Goal: Information Seeking & Learning: Learn about a topic

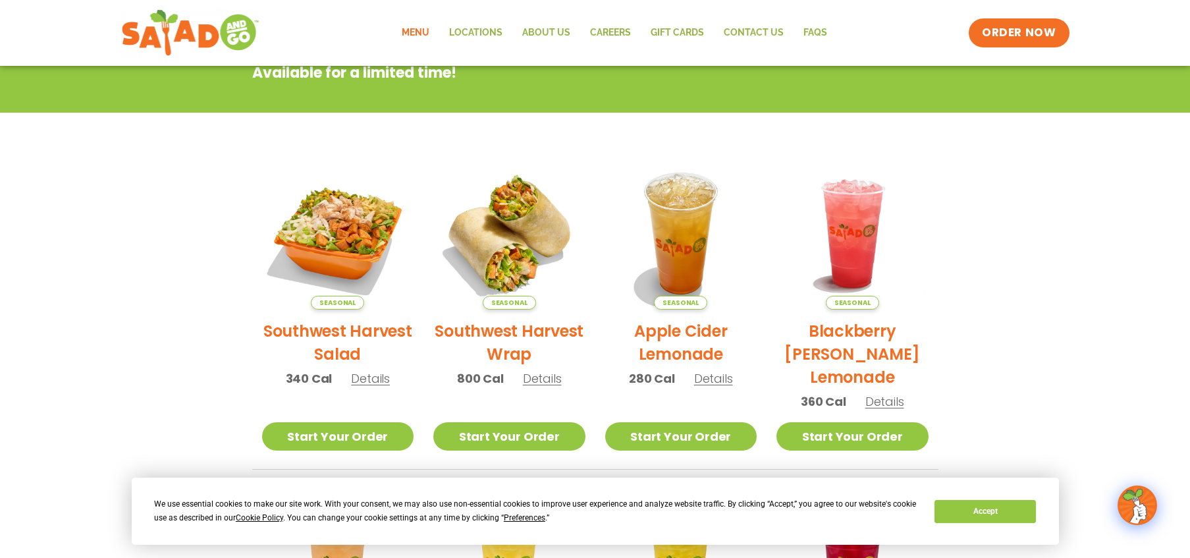
scroll to position [225, 0]
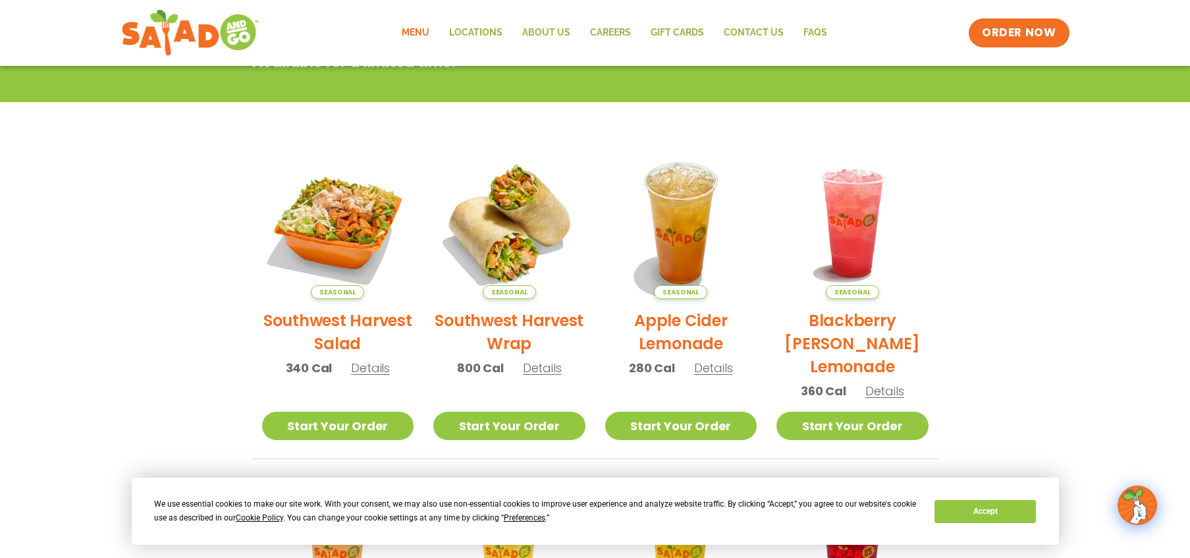
click at [1051, 451] on section "Featured Menu Available for a limited time! Seasonal Southwest Harvest Salad 34…" at bounding box center [595, 388] width 1190 height 804
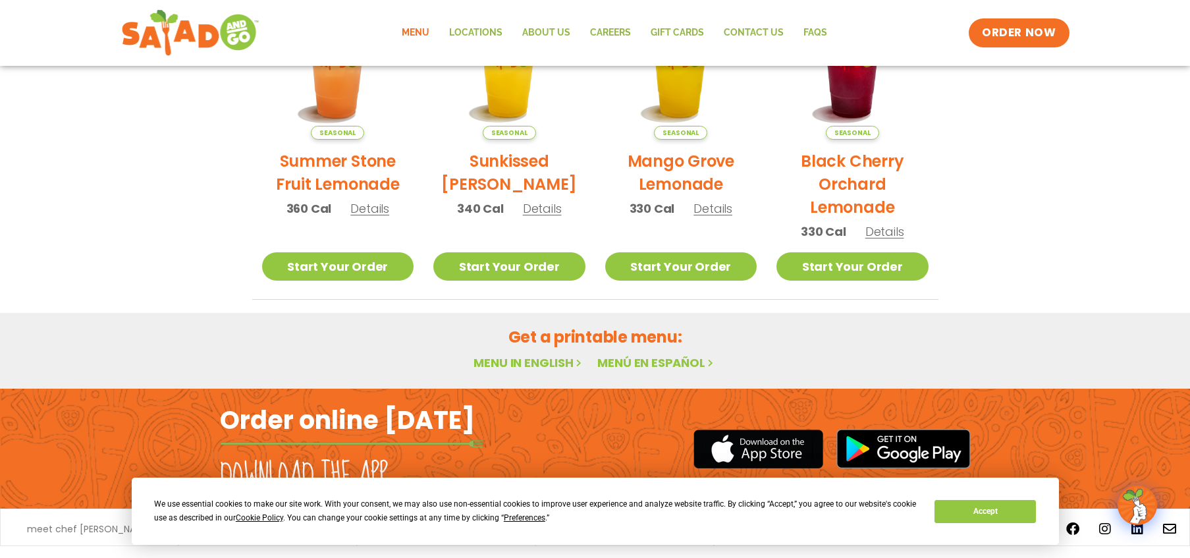
scroll to position [718, 0]
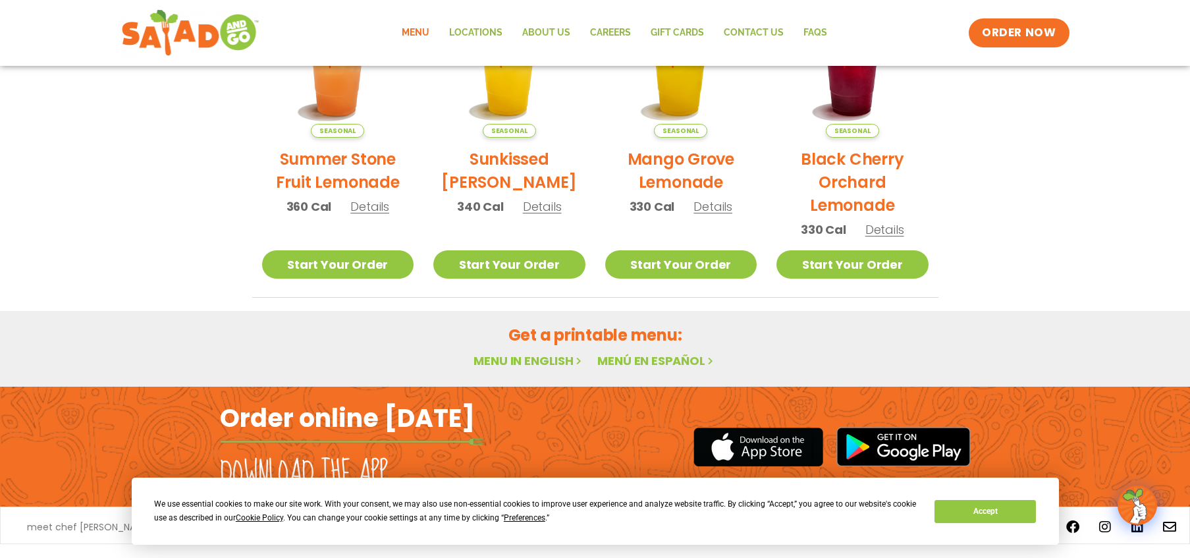
click at [530, 364] on link "Menu in English" at bounding box center [529, 360] width 111 height 16
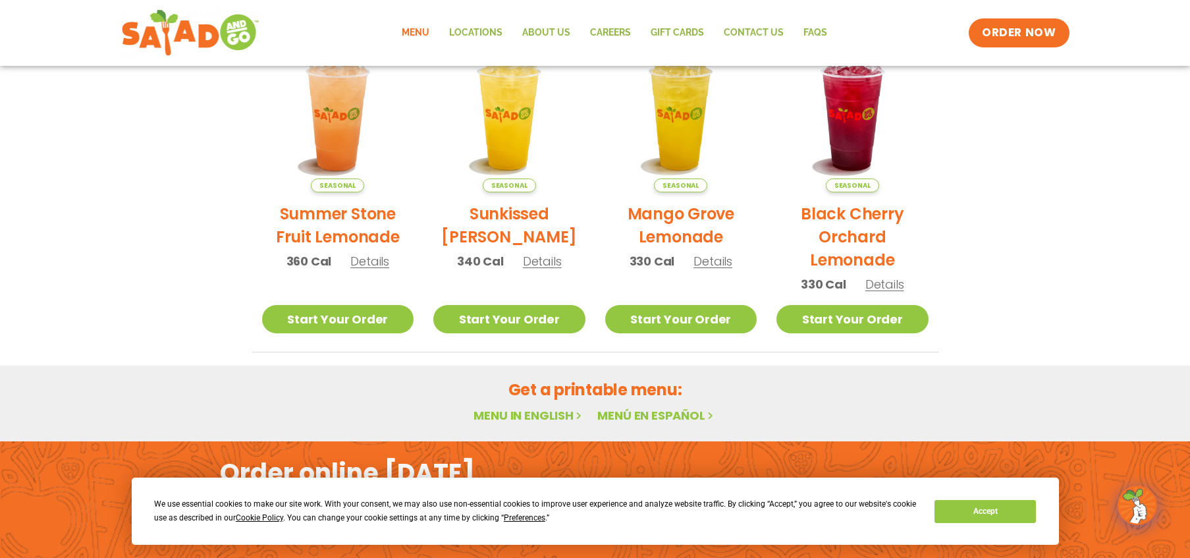
scroll to position [748, 0]
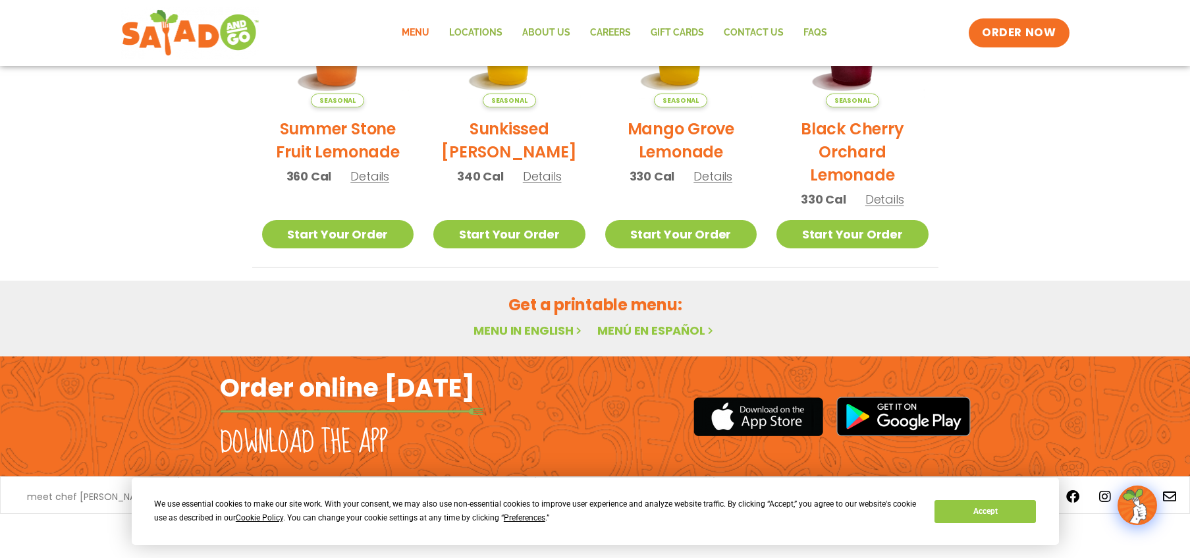
click at [532, 333] on link "Menu in English" at bounding box center [529, 330] width 111 height 16
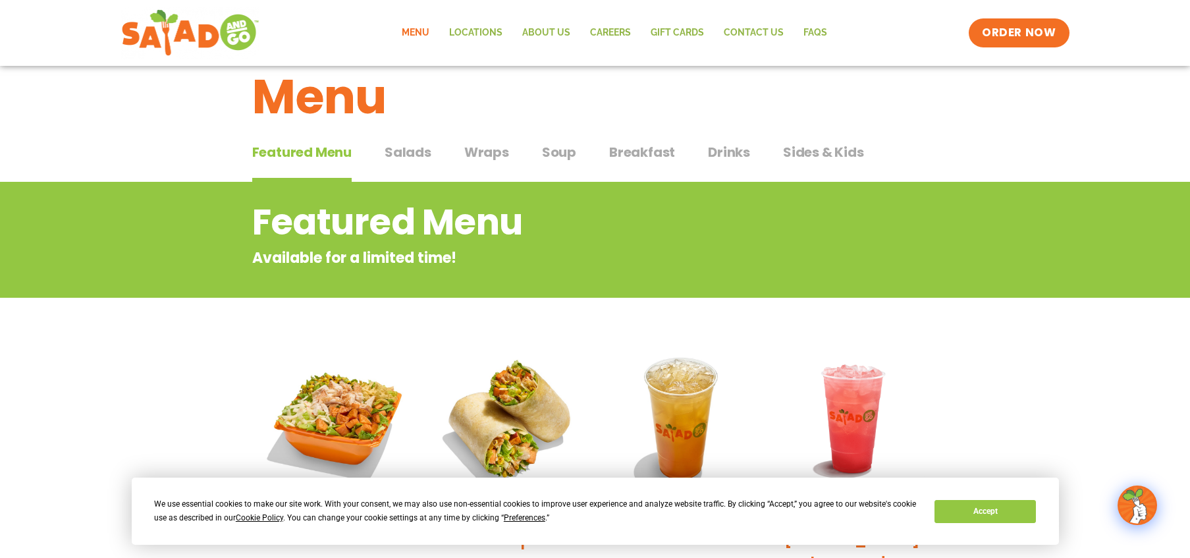
scroll to position [32, 0]
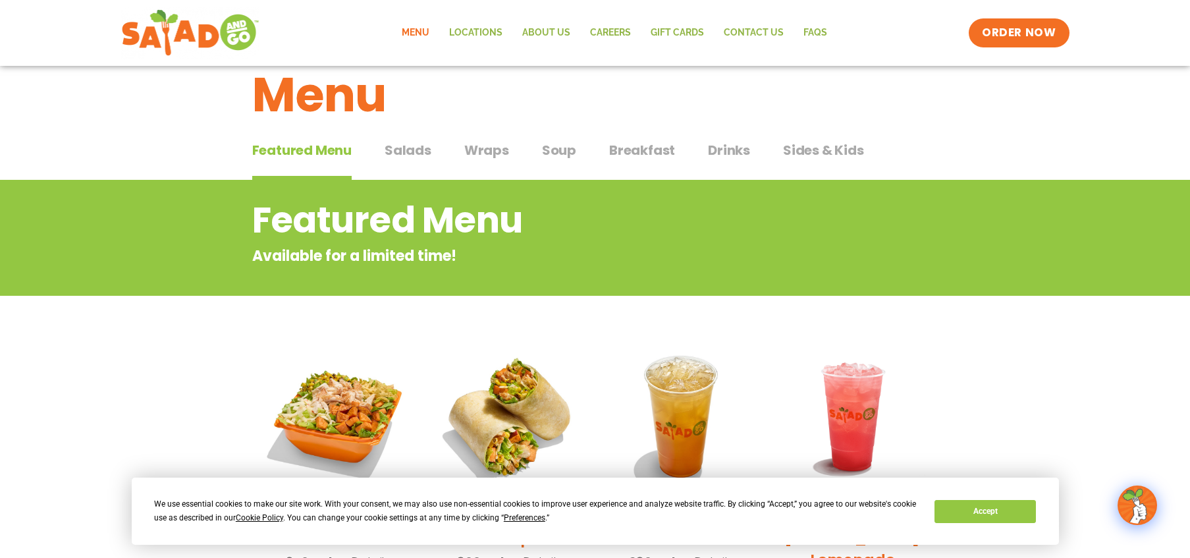
click at [572, 153] on span "Soup" at bounding box center [559, 150] width 34 height 20
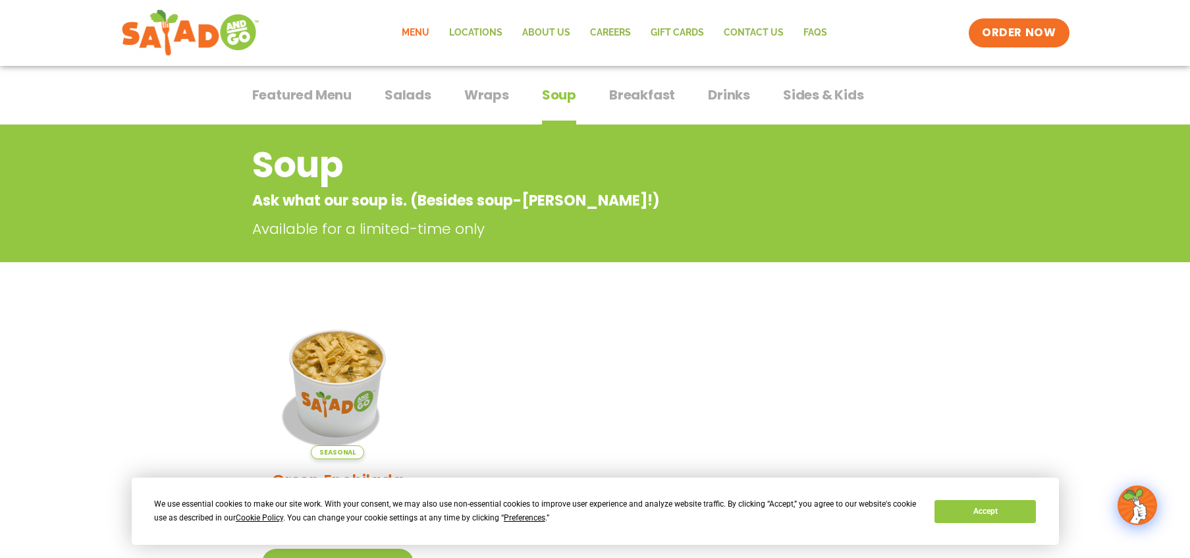
scroll to position [50, 0]
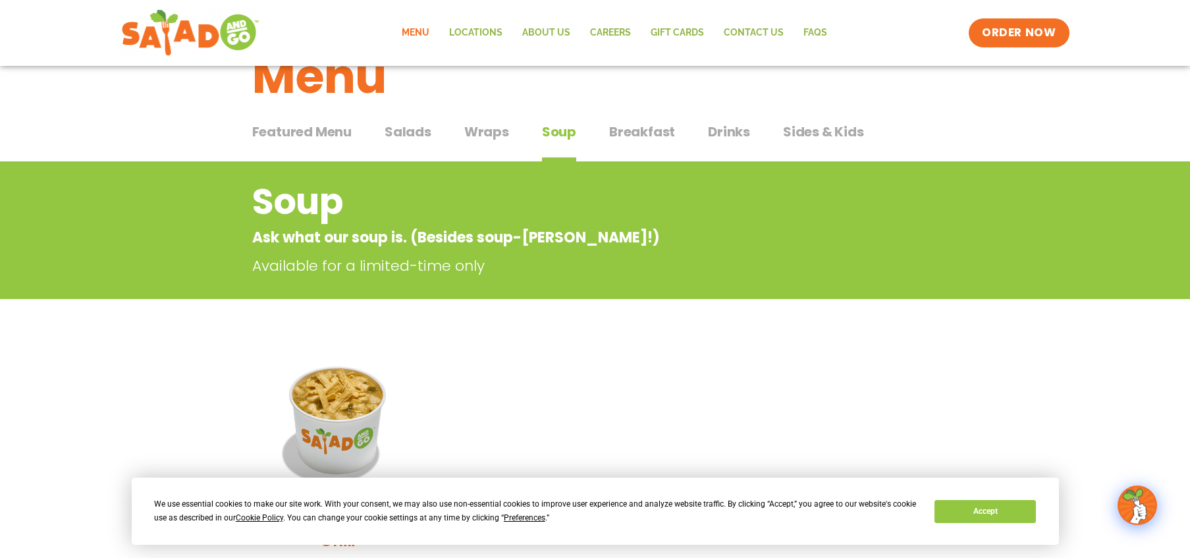
click at [407, 130] on span "Salads" at bounding box center [408, 132] width 47 height 20
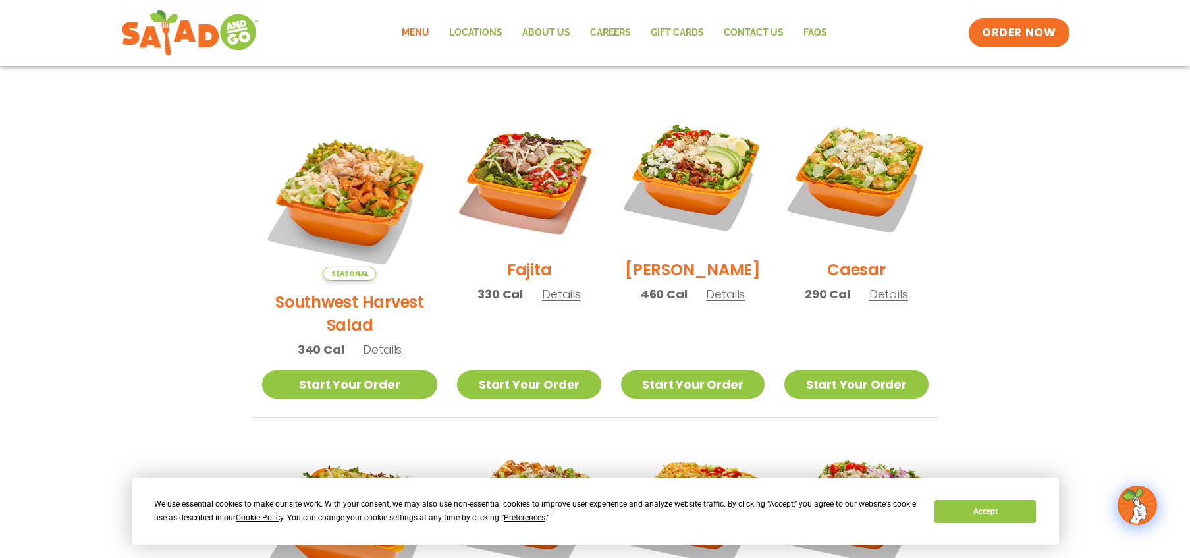
scroll to position [331, 0]
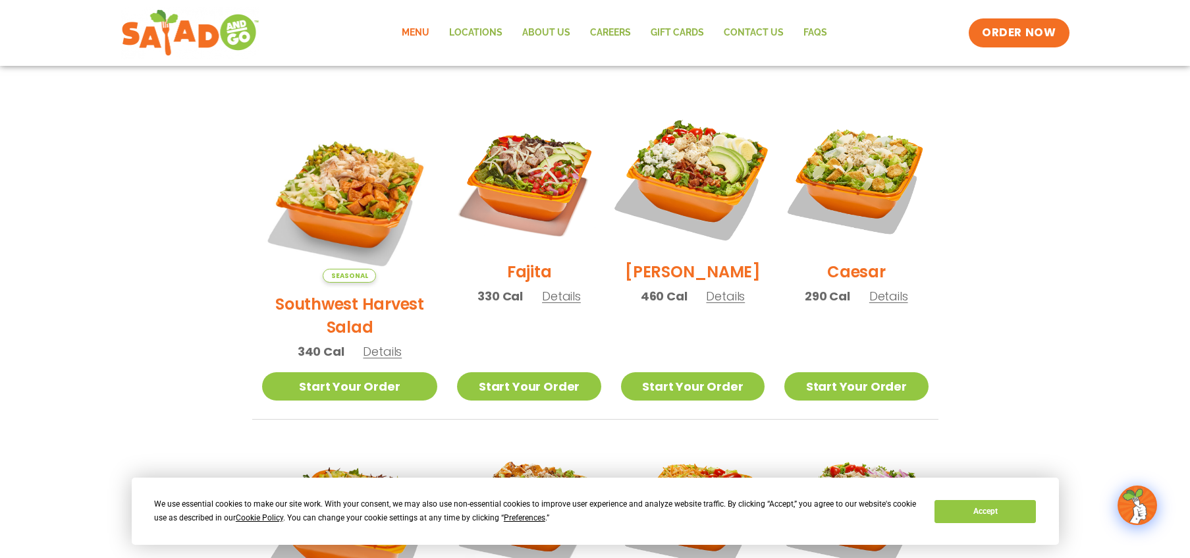
click at [670, 183] on img at bounding box center [693, 178] width 169 height 169
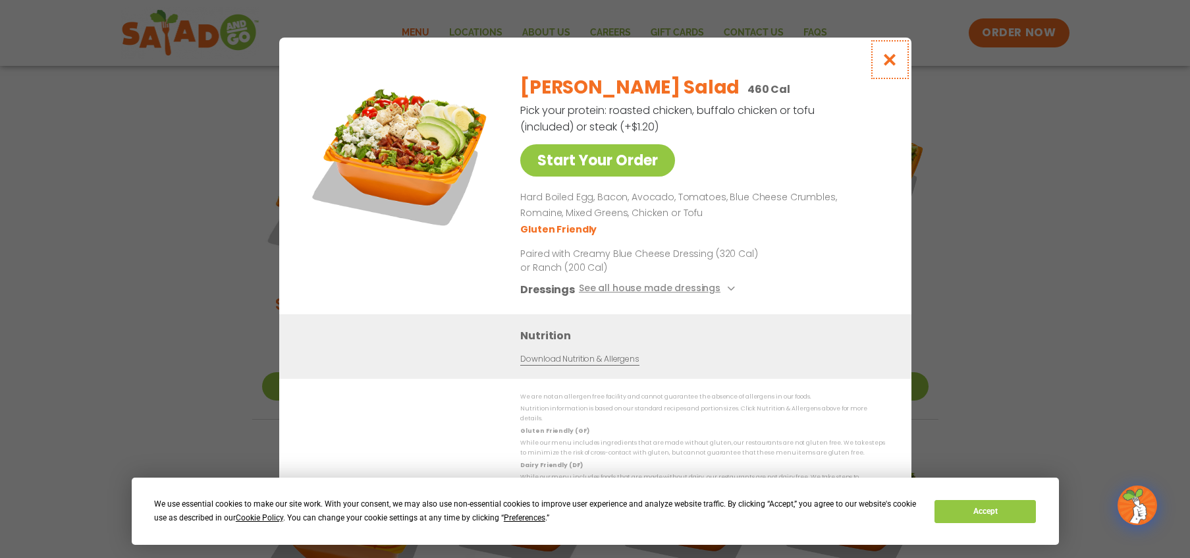
click at [897, 63] on icon "Close modal" at bounding box center [889, 60] width 16 height 14
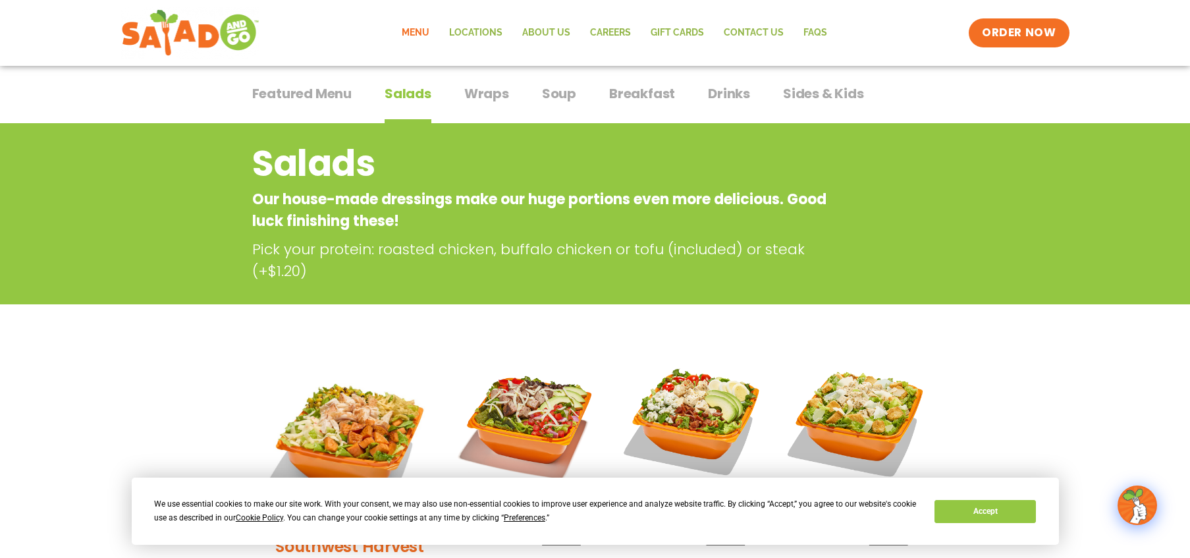
scroll to position [0, 0]
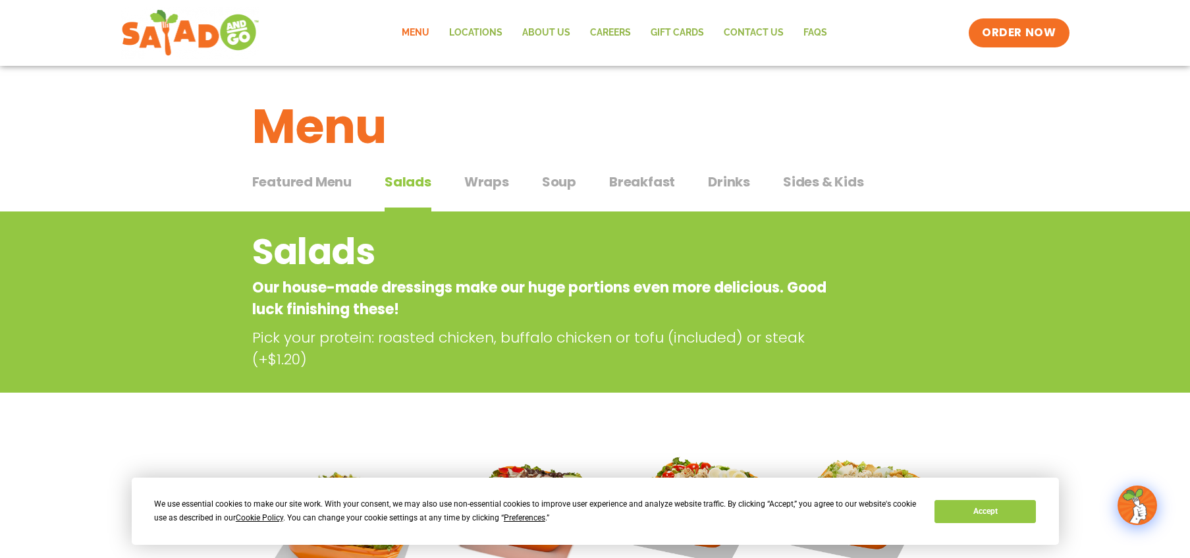
click at [481, 181] on span "Wraps" at bounding box center [486, 182] width 45 height 20
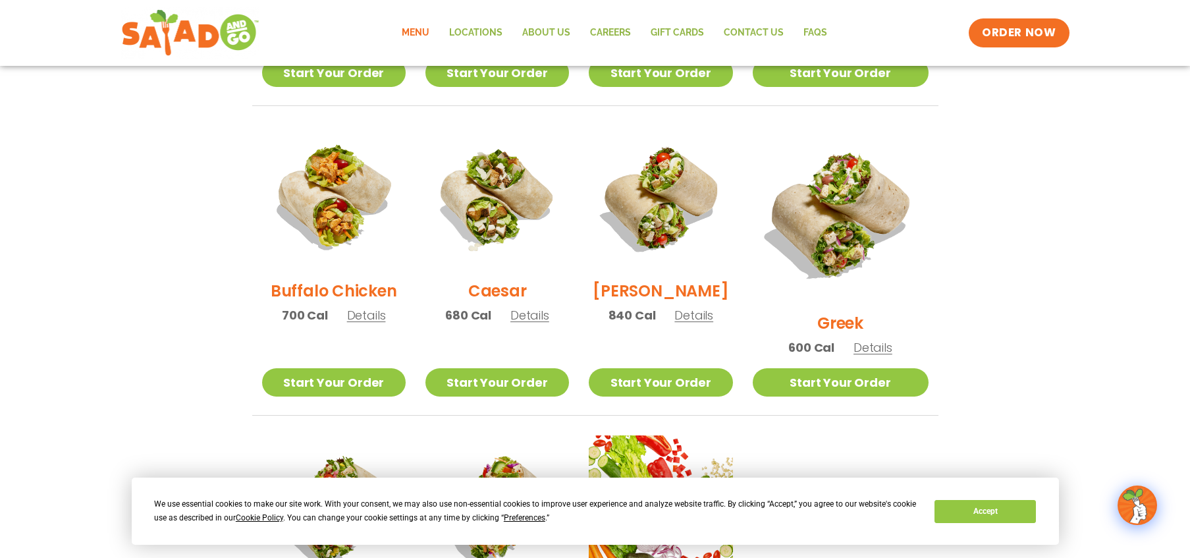
scroll to position [614, 0]
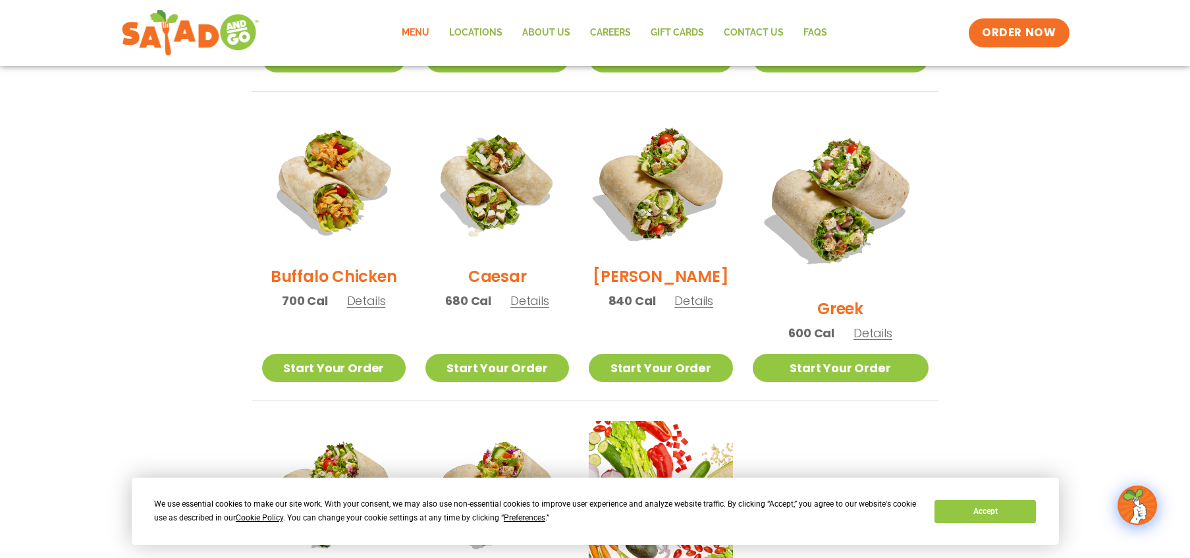
click at [669, 188] on img at bounding box center [660, 183] width 169 height 169
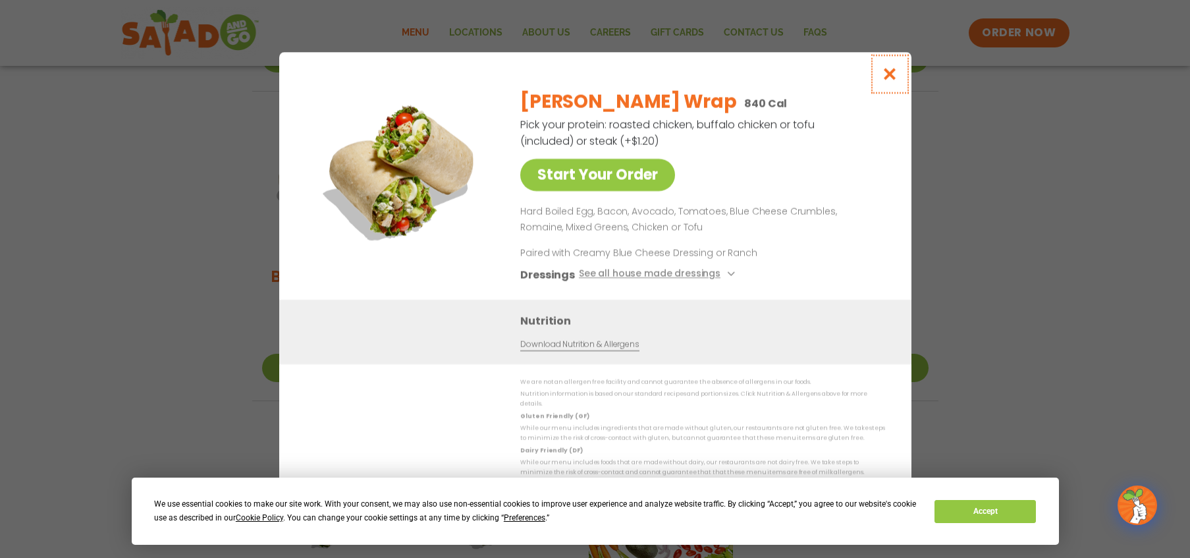
click at [887, 79] on icon "Close modal" at bounding box center [889, 74] width 16 height 14
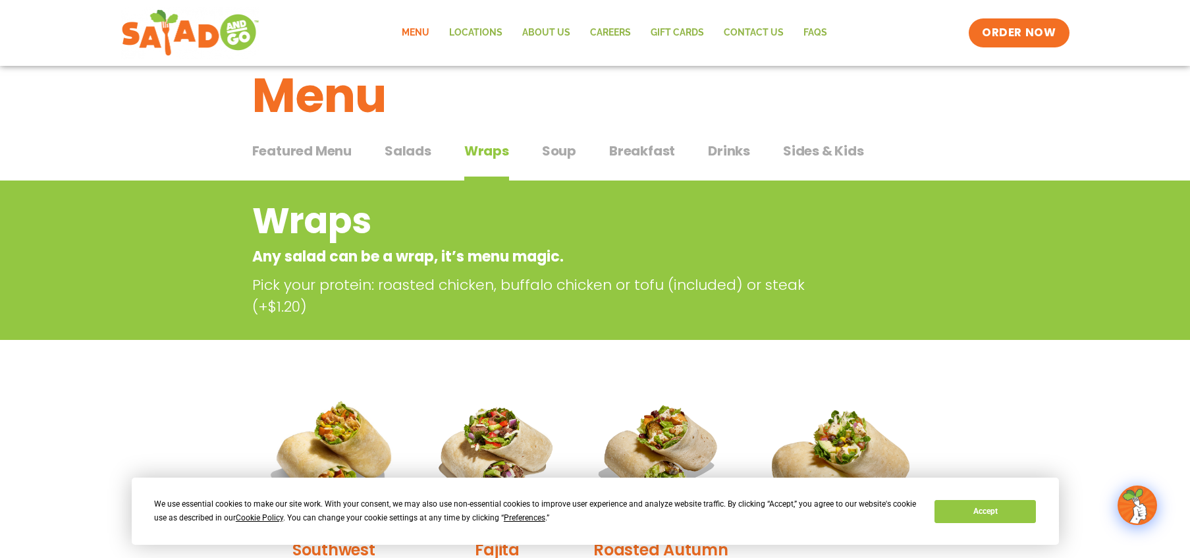
scroll to position [18, 0]
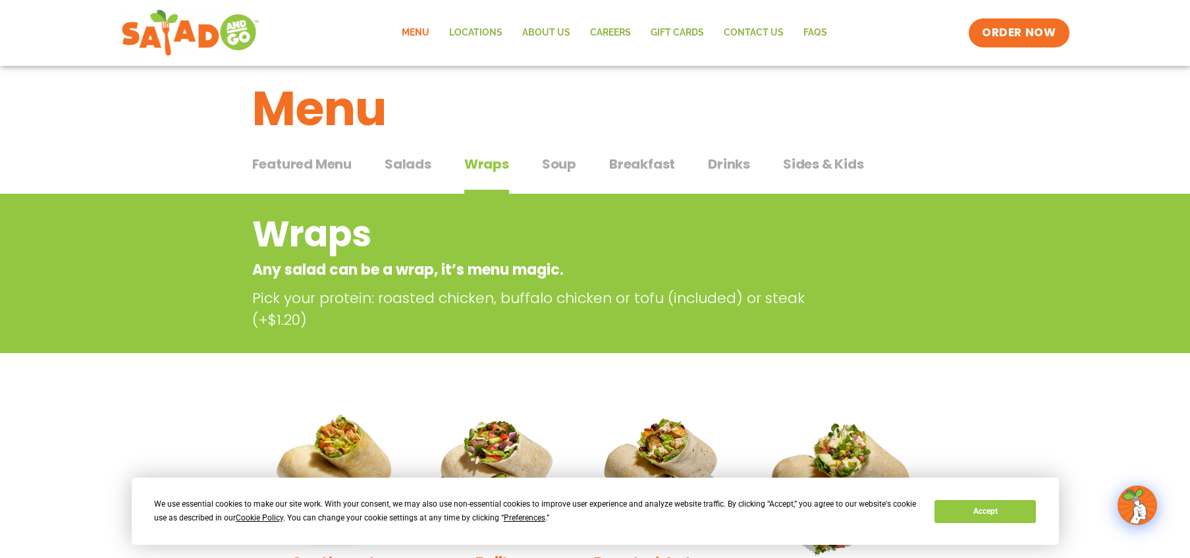
click at [414, 165] on span "Salads" at bounding box center [408, 164] width 47 height 20
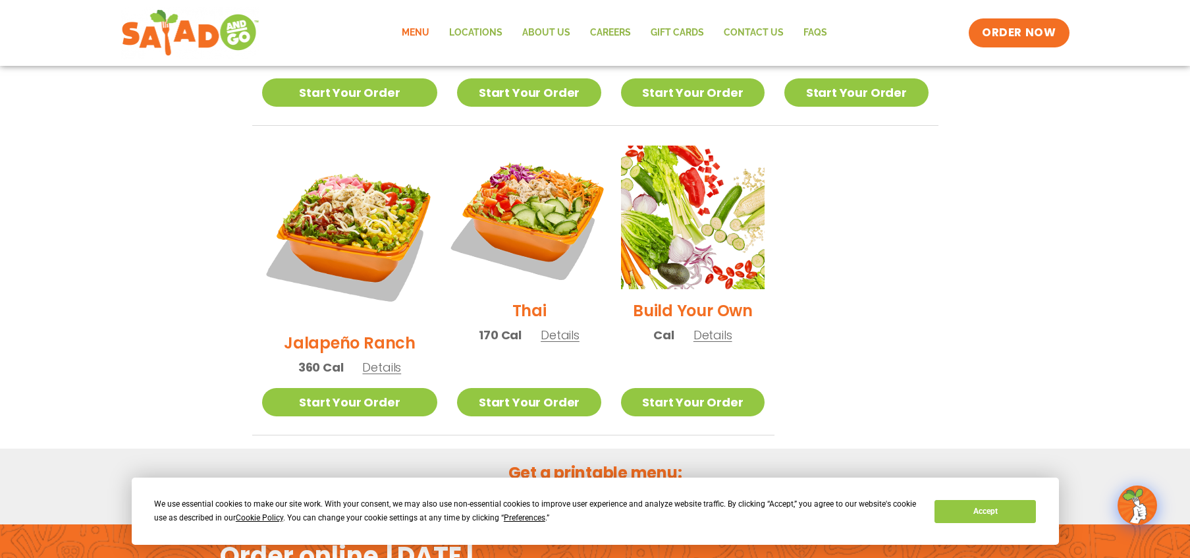
scroll to position [926, 0]
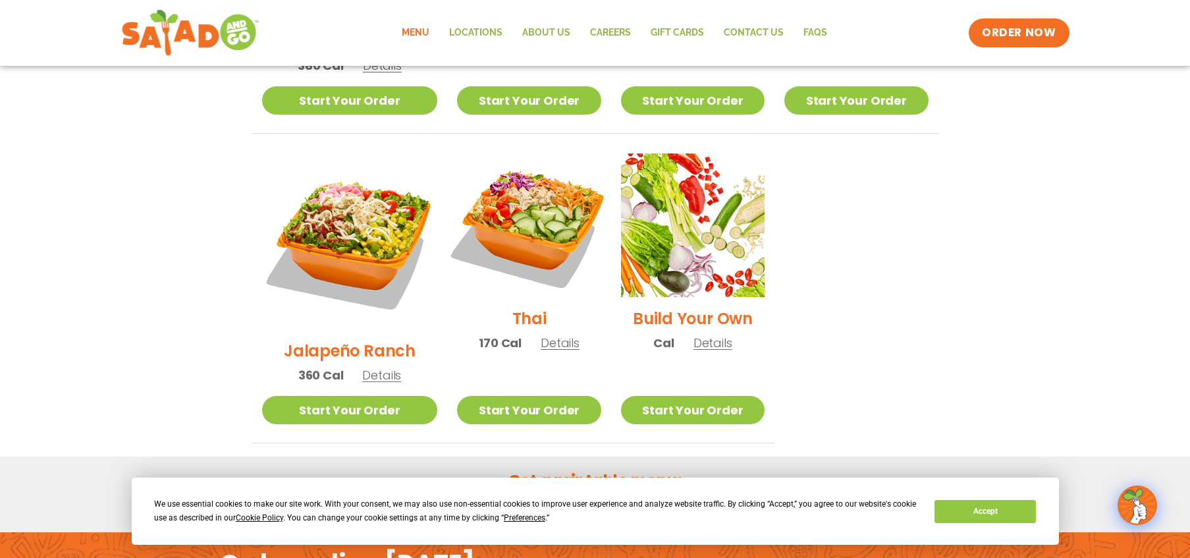
click at [514, 180] on img at bounding box center [529, 225] width 169 height 169
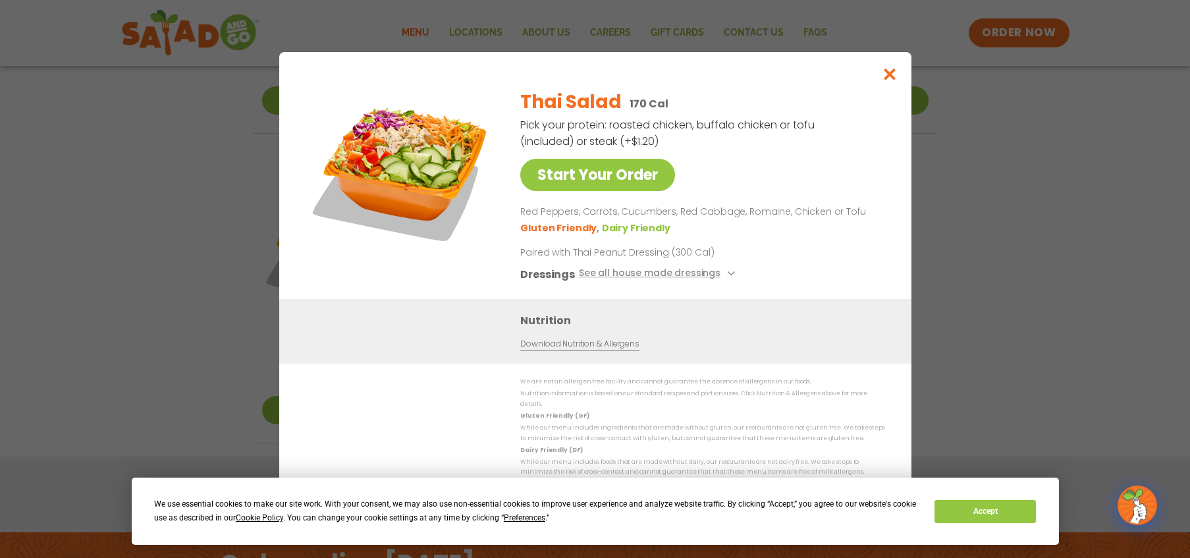
click at [893, 77] on icon "Close modal" at bounding box center [889, 74] width 16 height 14
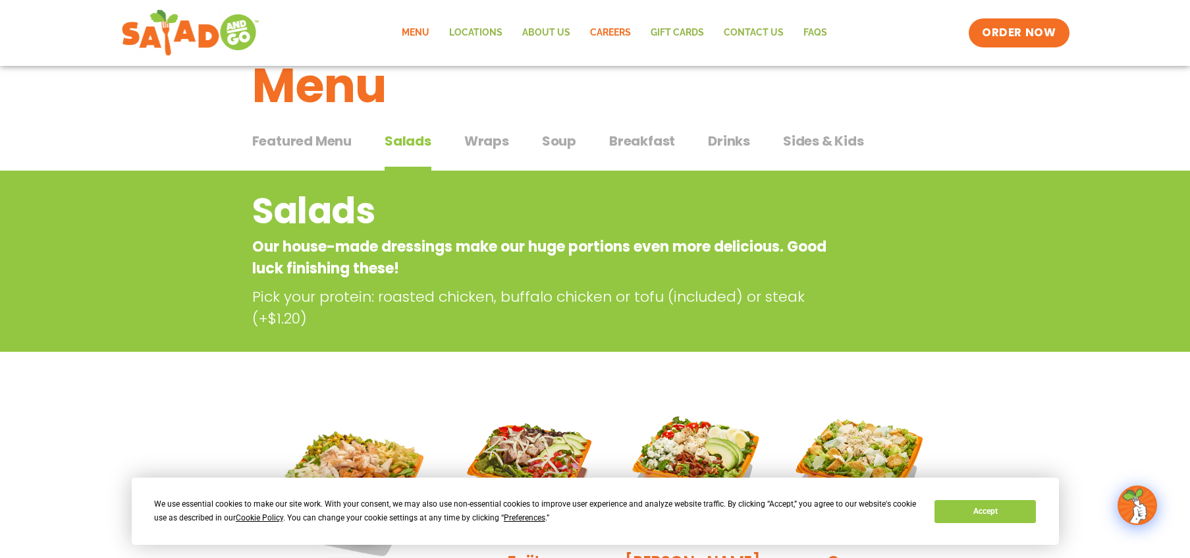
scroll to position [0, 0]
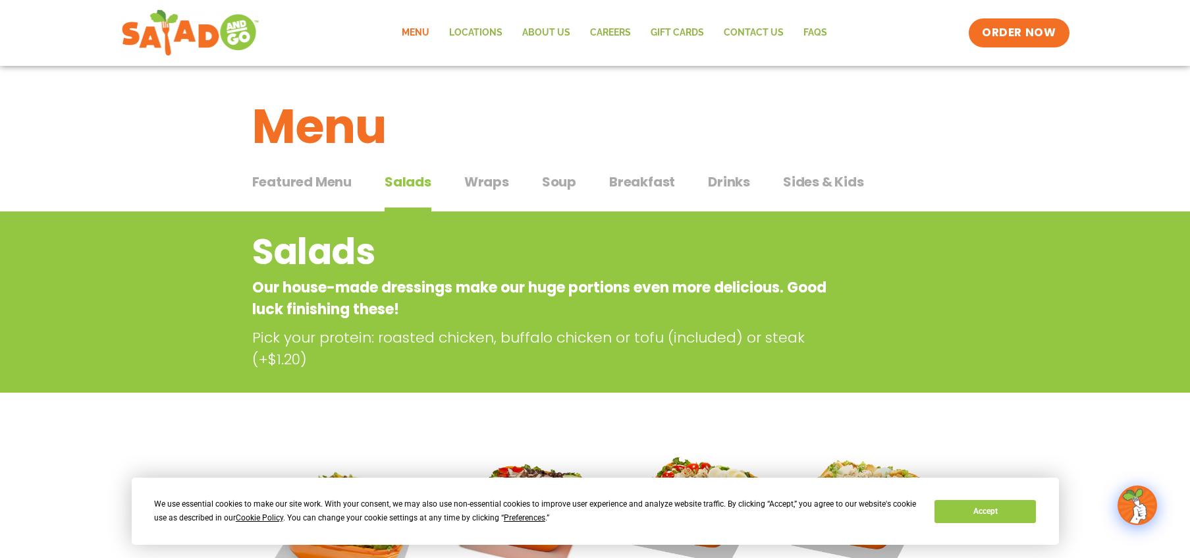
click at [729, 183] on span "Drinks" at bounding box center [729, 182] width 42 height 20
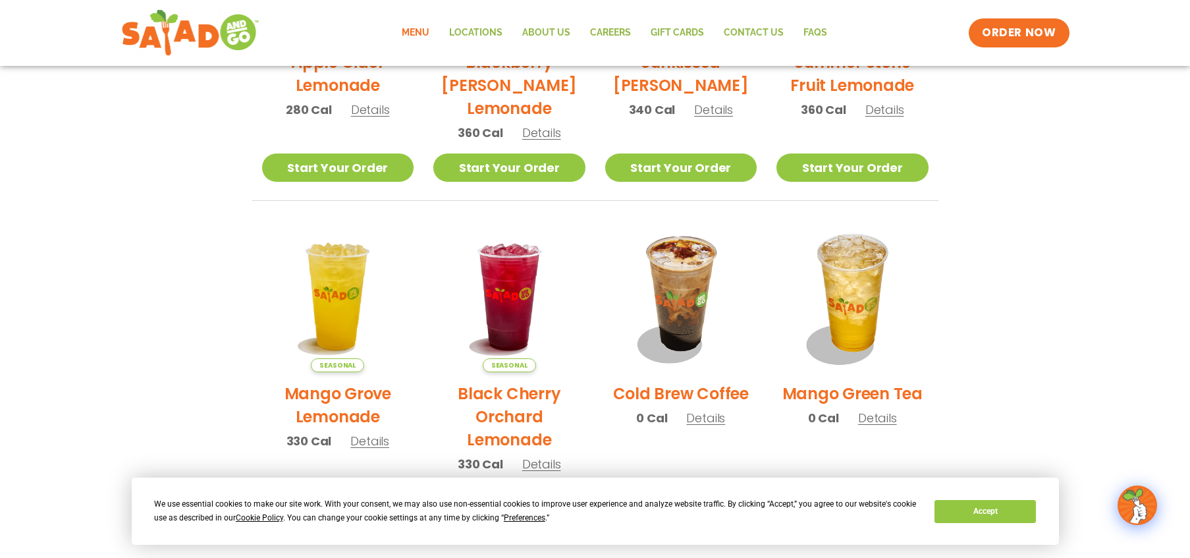
click at [116, 355] on section "Drinks House-made to refresh Obsession-worthy sips. Seasonal Apple Cider Lemona…" at bounding box center [595, 273] width 1190 height 1135
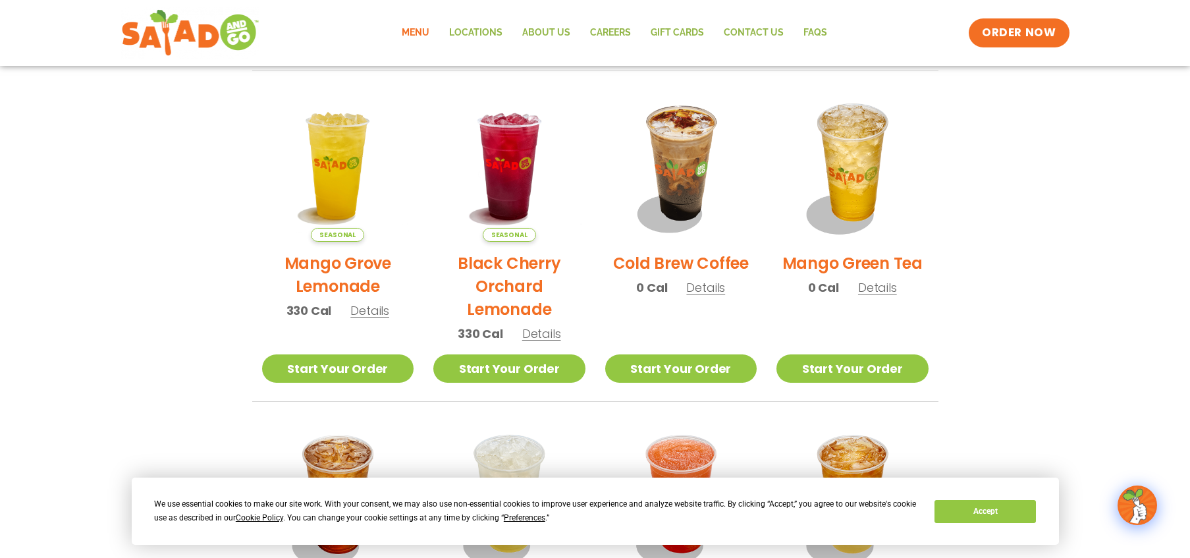
scroll to position [627, 0]
